Goal: Task Accomplishment & Management: Manage account settings

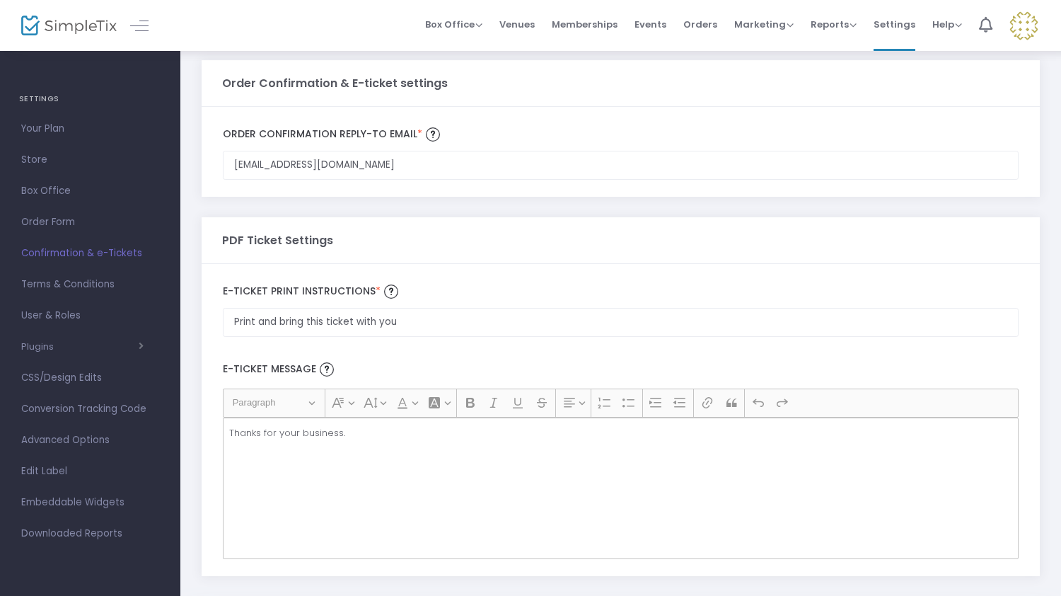
scroll to position [23, 0]
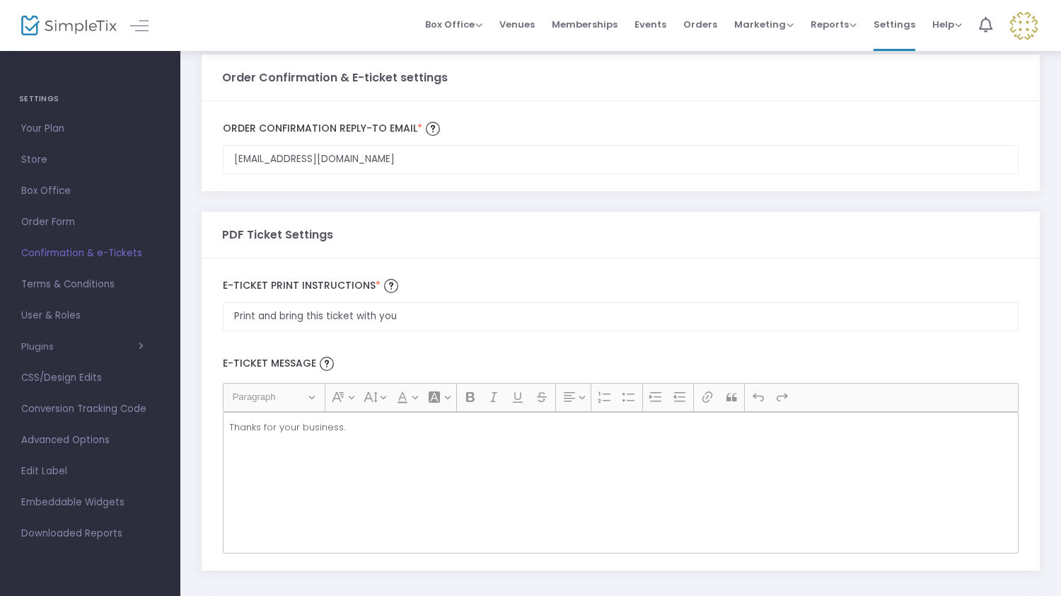
click at [1033, 19] on img at bounding box center [1023, 25] width 29 height 29
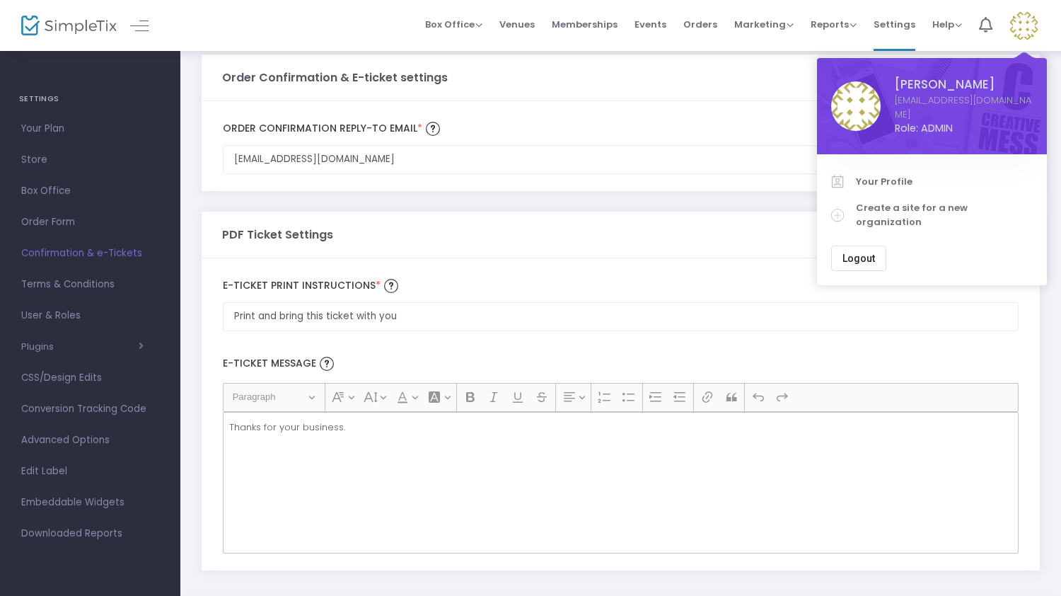
click at [106, 252] on span "Confirmation & e-Tickets" at bounding box center [90, 253] width 138 height 18
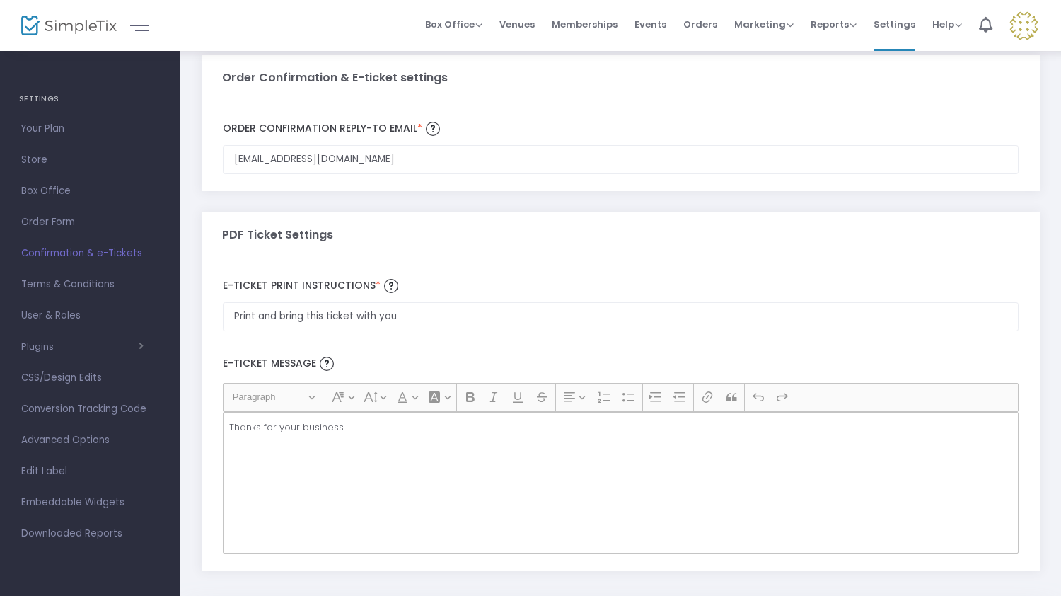
click at [106, 252] on span "Confirmation & e-Tickets" at bounding box center [90, 253] width 138 height 18
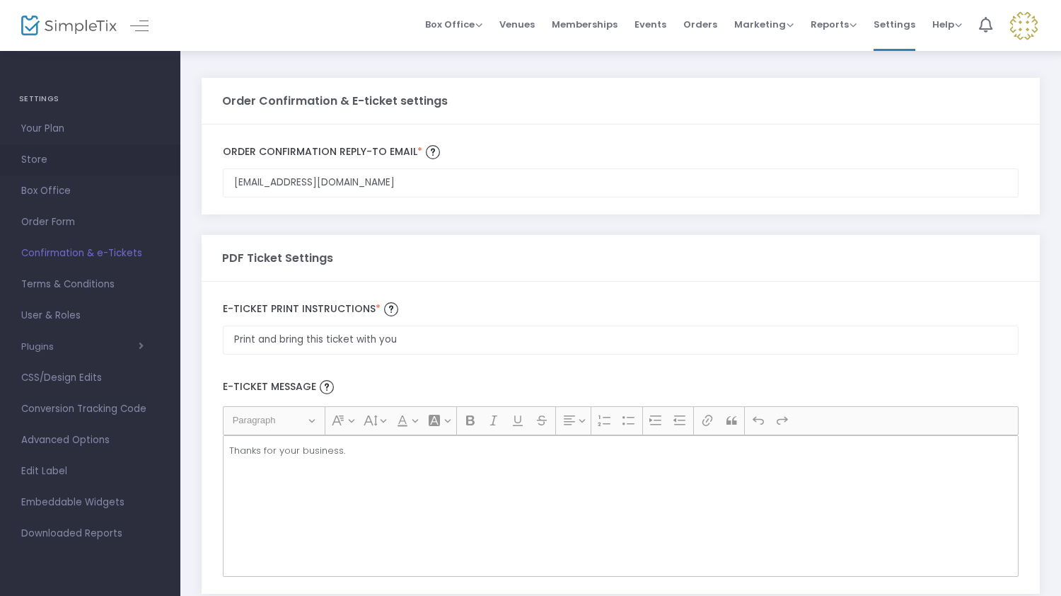
scroll to position [0, 0]
click at [837, 40] on span "Reports Analytics Sales Reports Download" at bounding box center [834, 24] width 46 height 36
click at [854, 22] on span "Reports" at bounding box center [834, 24] width 46 height 13
click at [852, 50] on li "Analytics" at bounding box center [857, 48] width 92 height 28
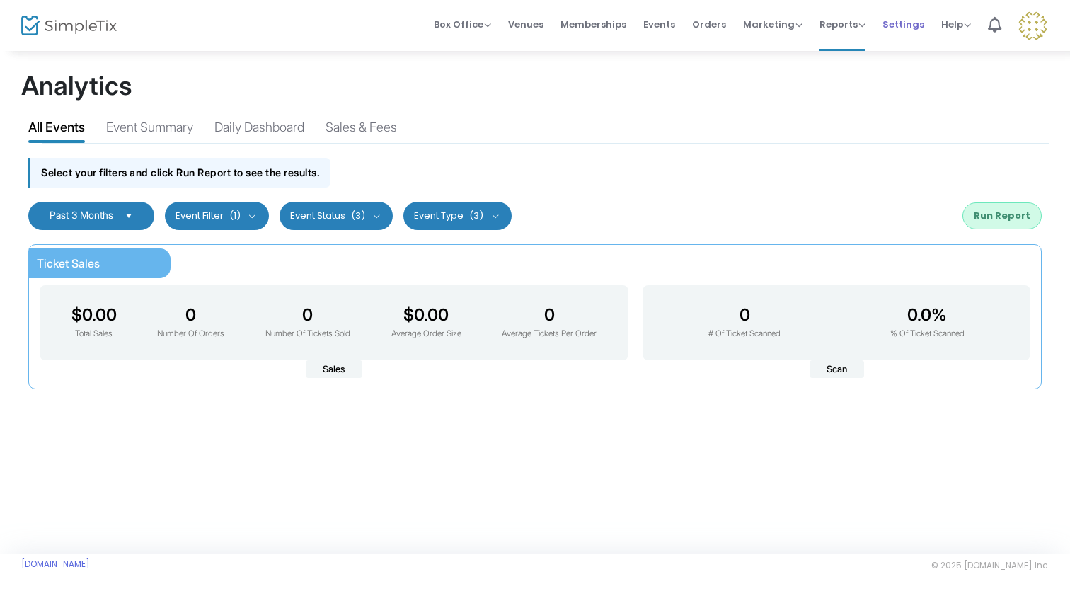
click at [917, 25] on span "Settings" at bounding box center [903, 24] width 42 height 36
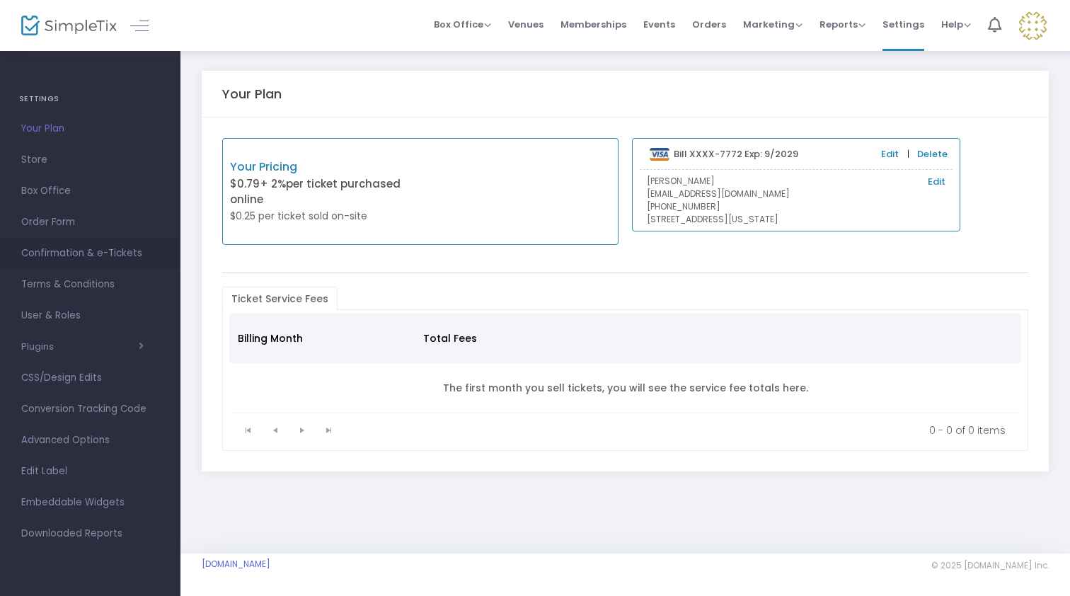
click at [109, 253] on span "Confirmation & e-Tickets" at bounding box center [90, 253] width 138 height 18
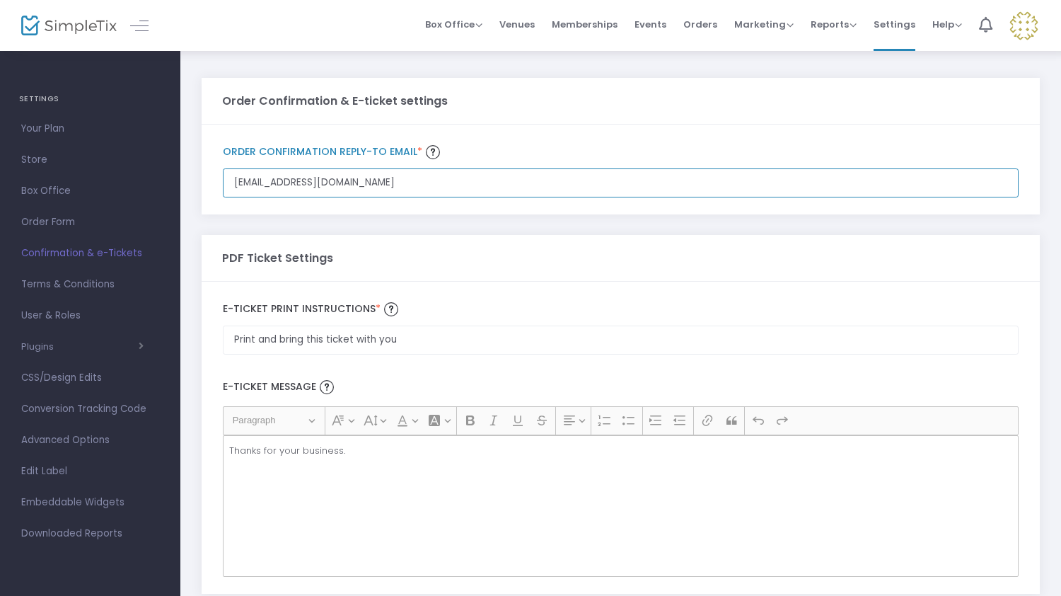
click at [245, 180] on input "[EMAIL_ADDRESS][DOMAIN_NAME]" at bounding box center [621, 182] width 796 height 29
type input "[EMAIL_ADDRESS][DOMAIN_NAME]"
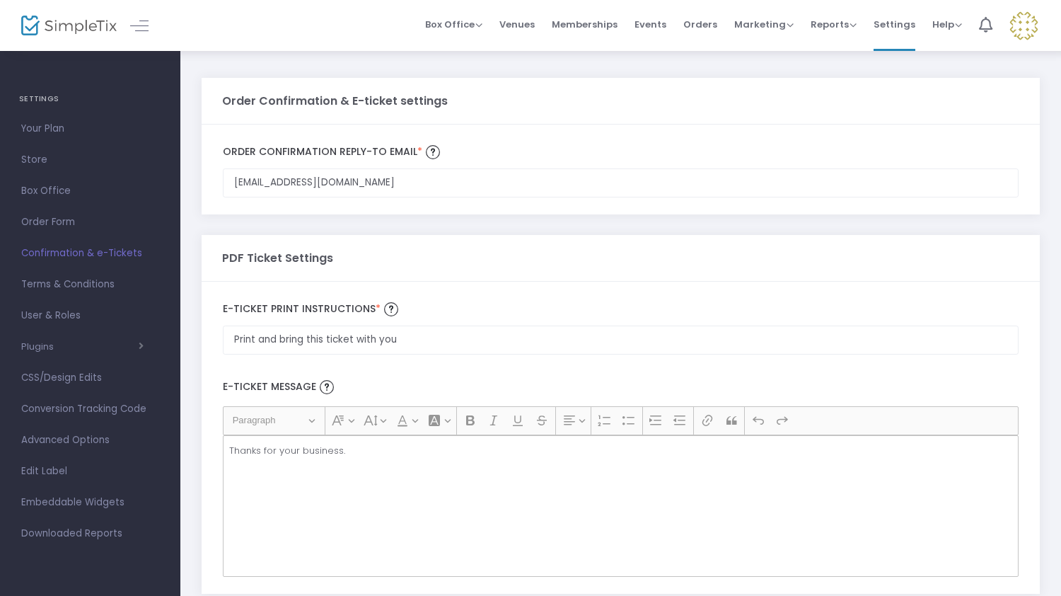
click at [482, 243] on div "PDF Ticket Settings" at bounding box center [621, 258] width 798 height 46
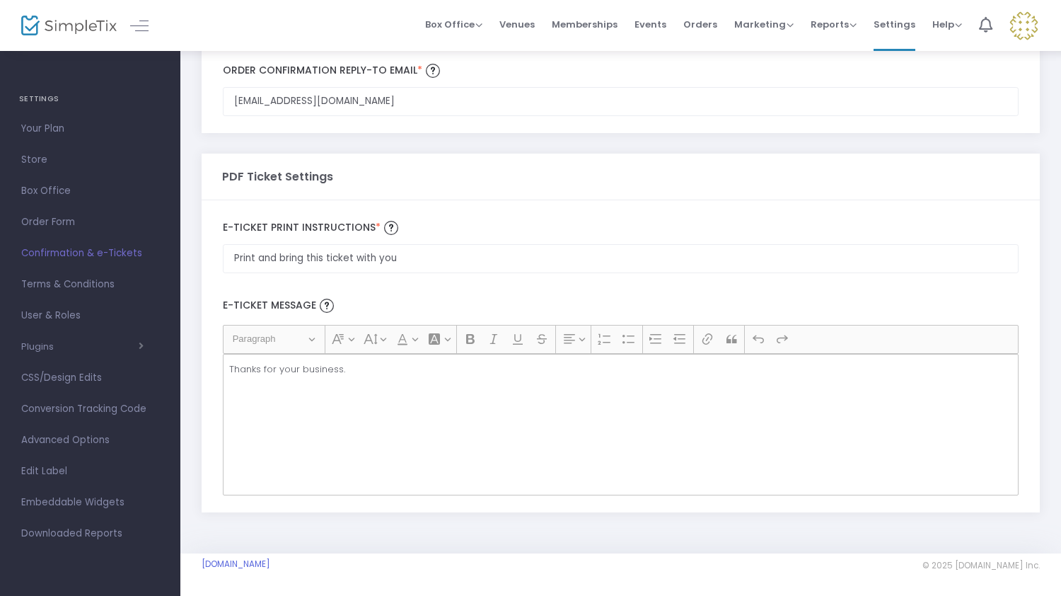
scroll to position [86, 0]
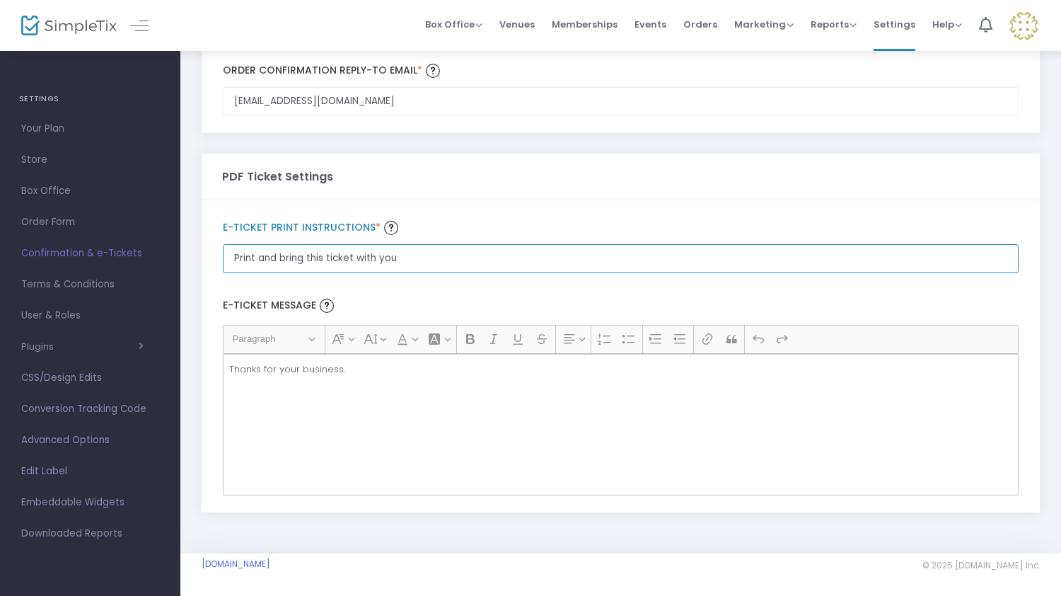
click at [292, 269] on input "Print and bring this ticket with you" at bounding box center [621, 258] width 796 height 29
click at [231, 260] on input "Print and bring this ticket with you" at bounding box center [621, 258] width 796 height 29
type input "Print and bring this ticket with you"
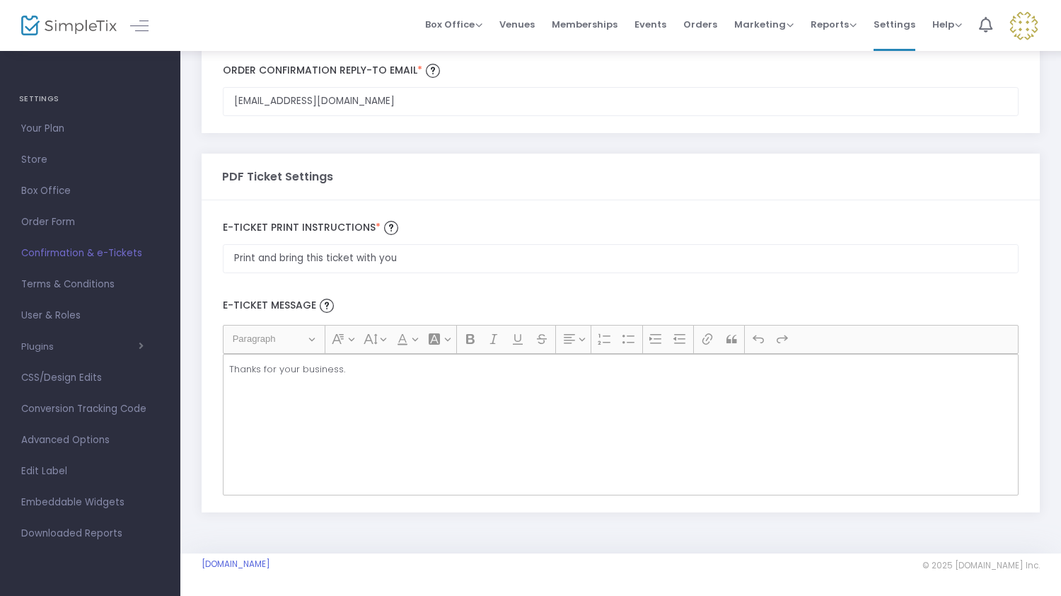
click at [333, 438] on div "Thanks for your business." at bounding box center [621, 424] width 796 height 141
click at [285, 374] on p "Thanks for your business." at bounding box center [620, 369] width 783 height 14
click at [284, 386] on div "Thanks for your business." at bounding box center [621, 424] width 796 height 141
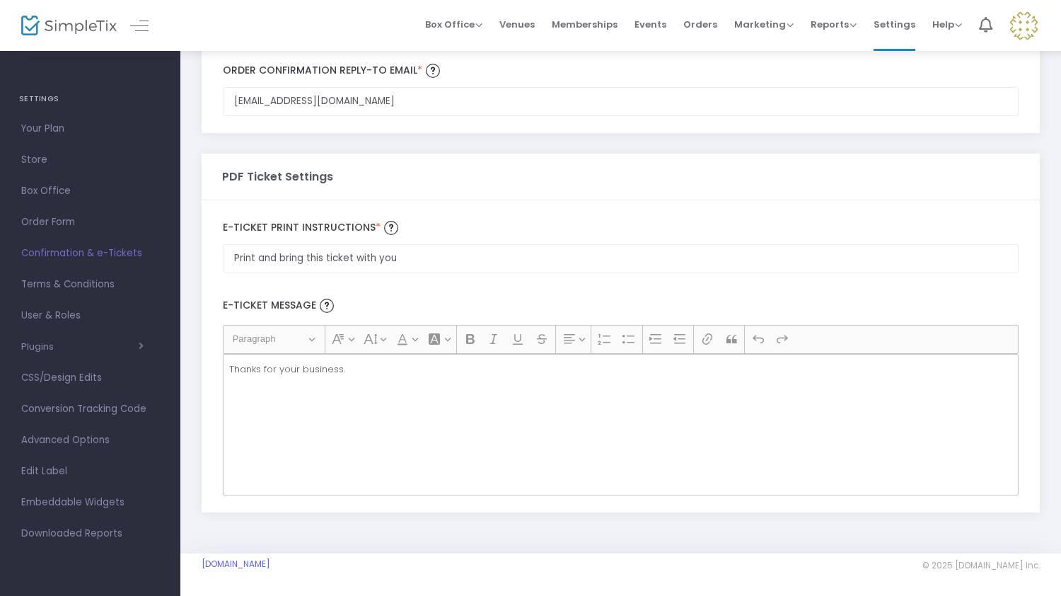
click at [405, 374] on p "Thanks for your business." at bounding box center [620, 369] width 783 height 14
click at [301, 426] on div "Thanks for your business." at bounding box center [621, 424] width 796 height 141
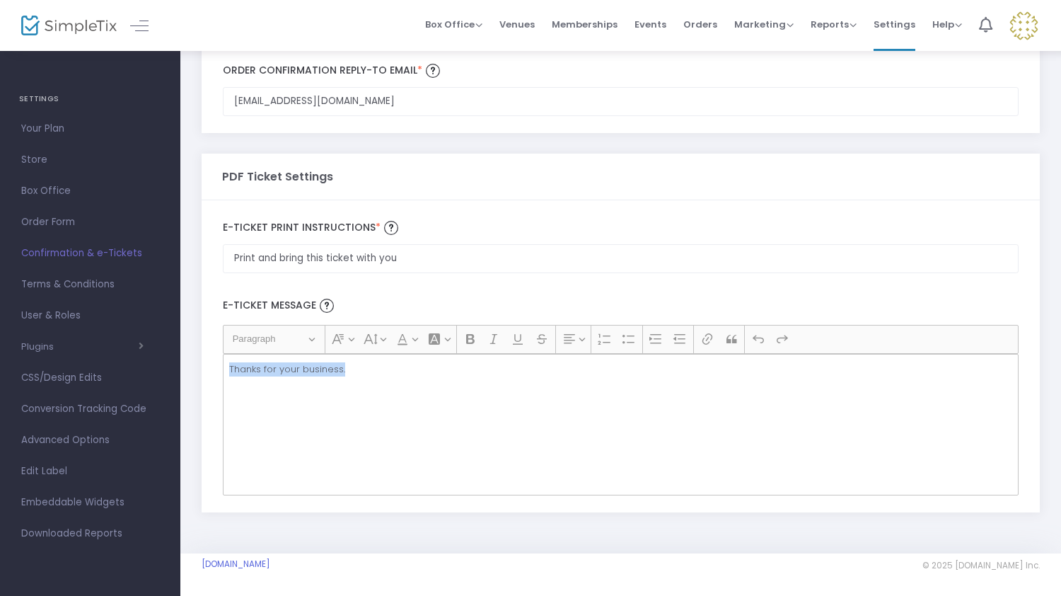
click at [352, 404] on div "Thanks for your business." at bounding box center [621, 424] width 796 height 141
click at [413, 424] on div "Thanks for your business." at bounding box center [621, 424] width 796 height 141
click at [325, 315] on div at bounding box center [326, 305] width 21 height 21
click at [664, 30] on span "Events" at bounding box center [651, 24] width 32 height 36
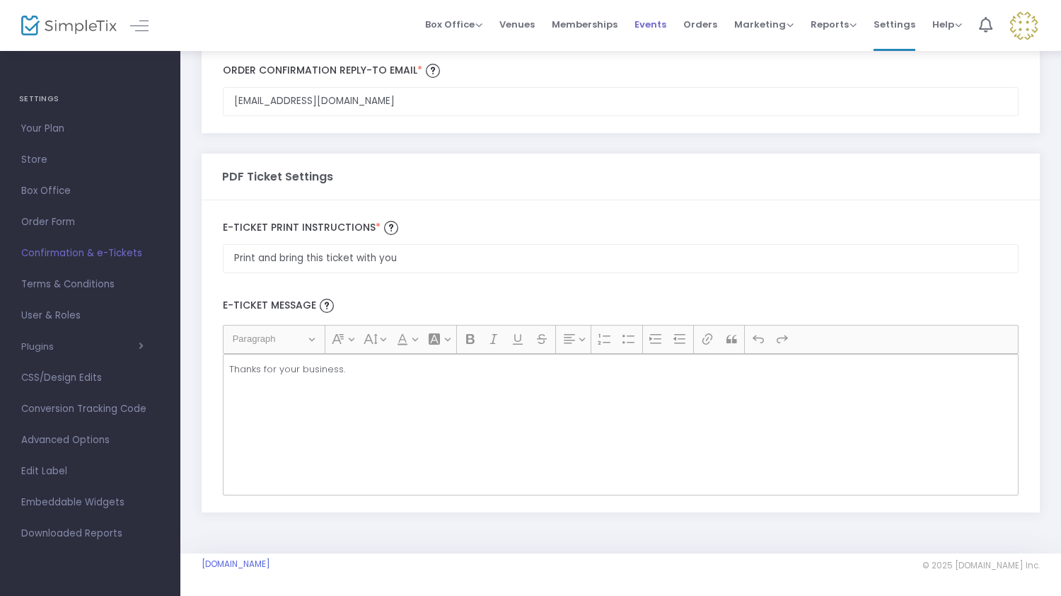
scroll to position [0, 0]
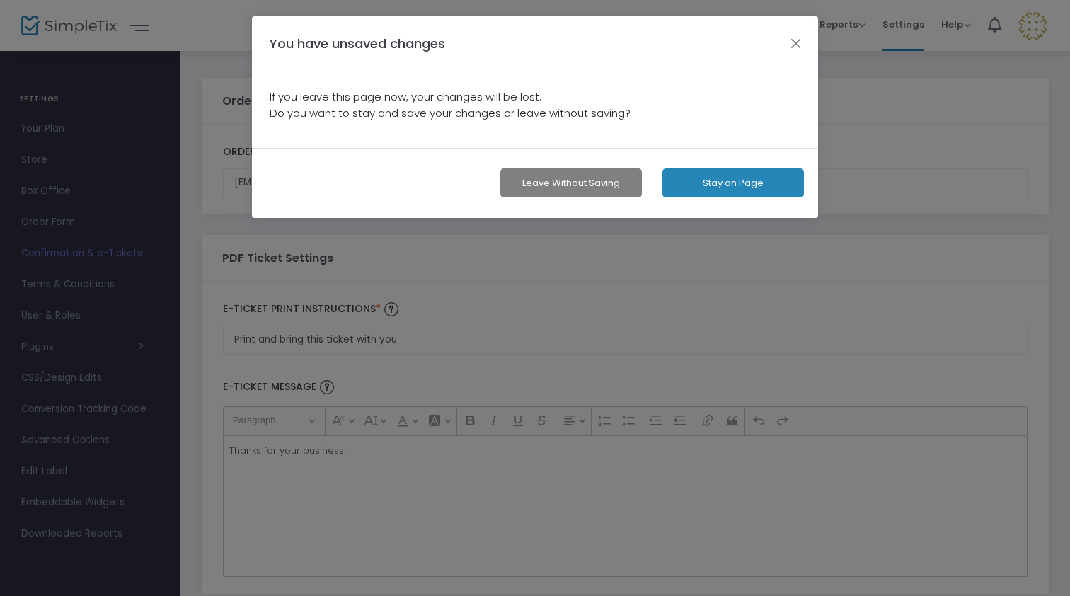
click at [804, 32] on div "You have unsaved changes" at bounding box center [535, 43] width 566 height 55
click at [797, 38] on button "button" at bounding box center [796, 43] width 18 height 18
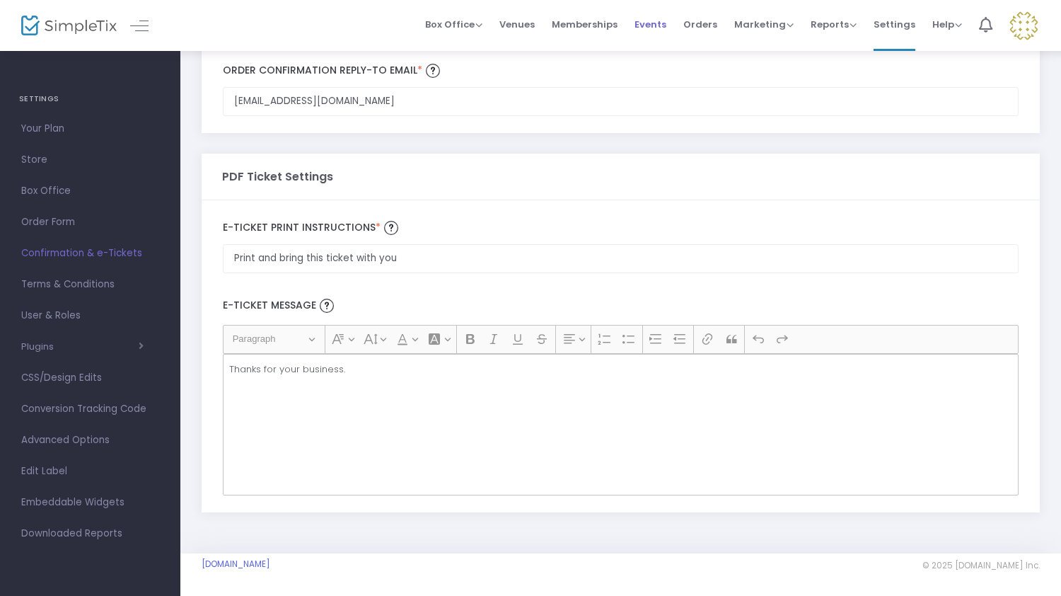
scroll to position [86, 0]
click at [659, 23] on span "Events" at bounding box center [651, 24] width 32 height 36
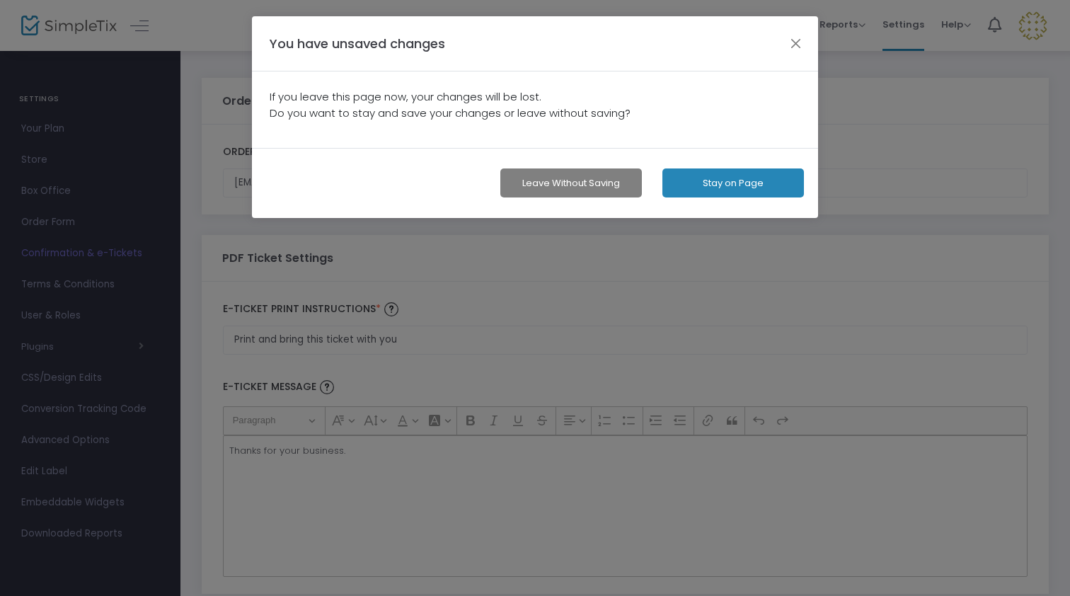
click at [605, 182] on button "Leave without Saving" at bounding box center [570, 182] width 141 height 29
